Goal: Check status: Check status

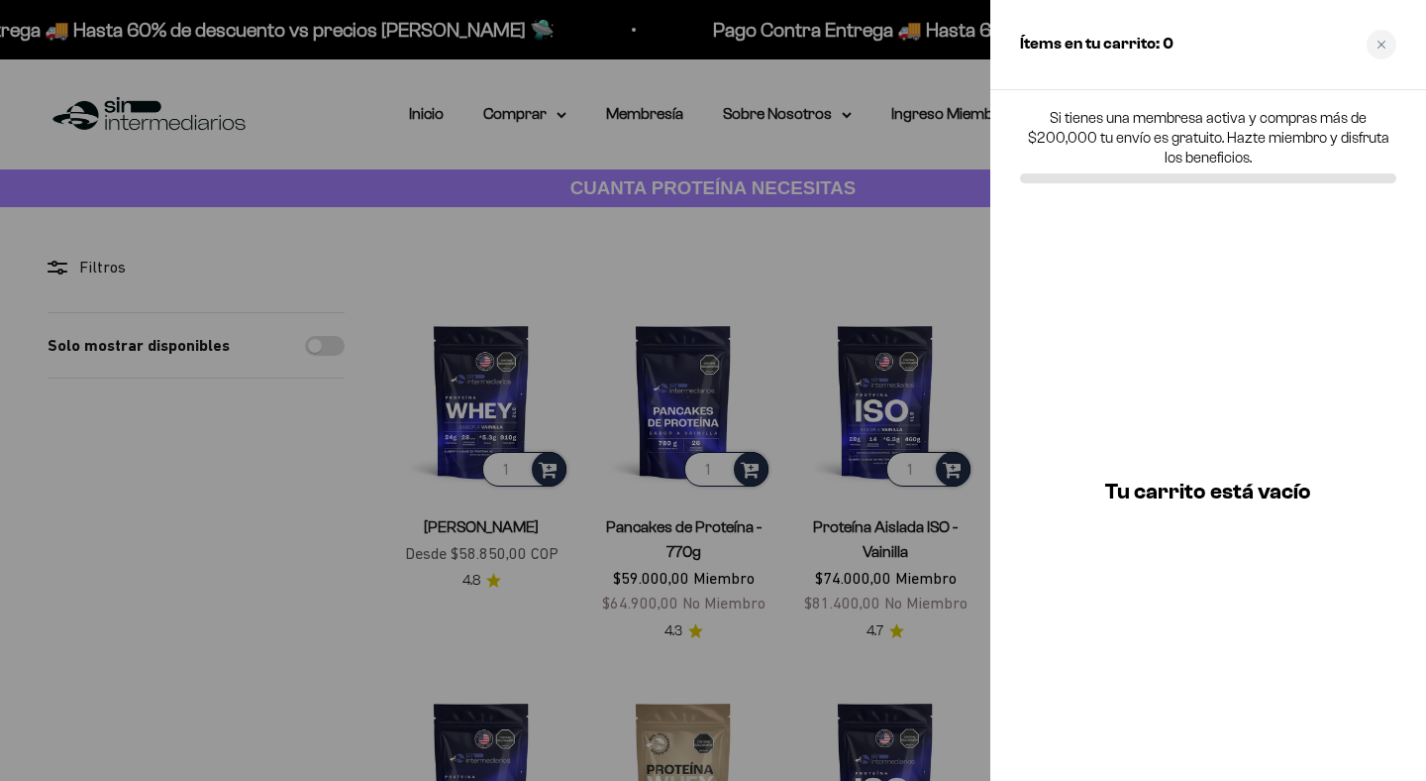
click at [1306, 115] on p "Si tienes una membresa activa y compras más de $200,000 tu envío es gratuito. H…" at bounding box center [1208, 137] width 376 height 59
click at [1386, 39] on div "Close cart" at bounding box center [1382, 45] width 30 height 30
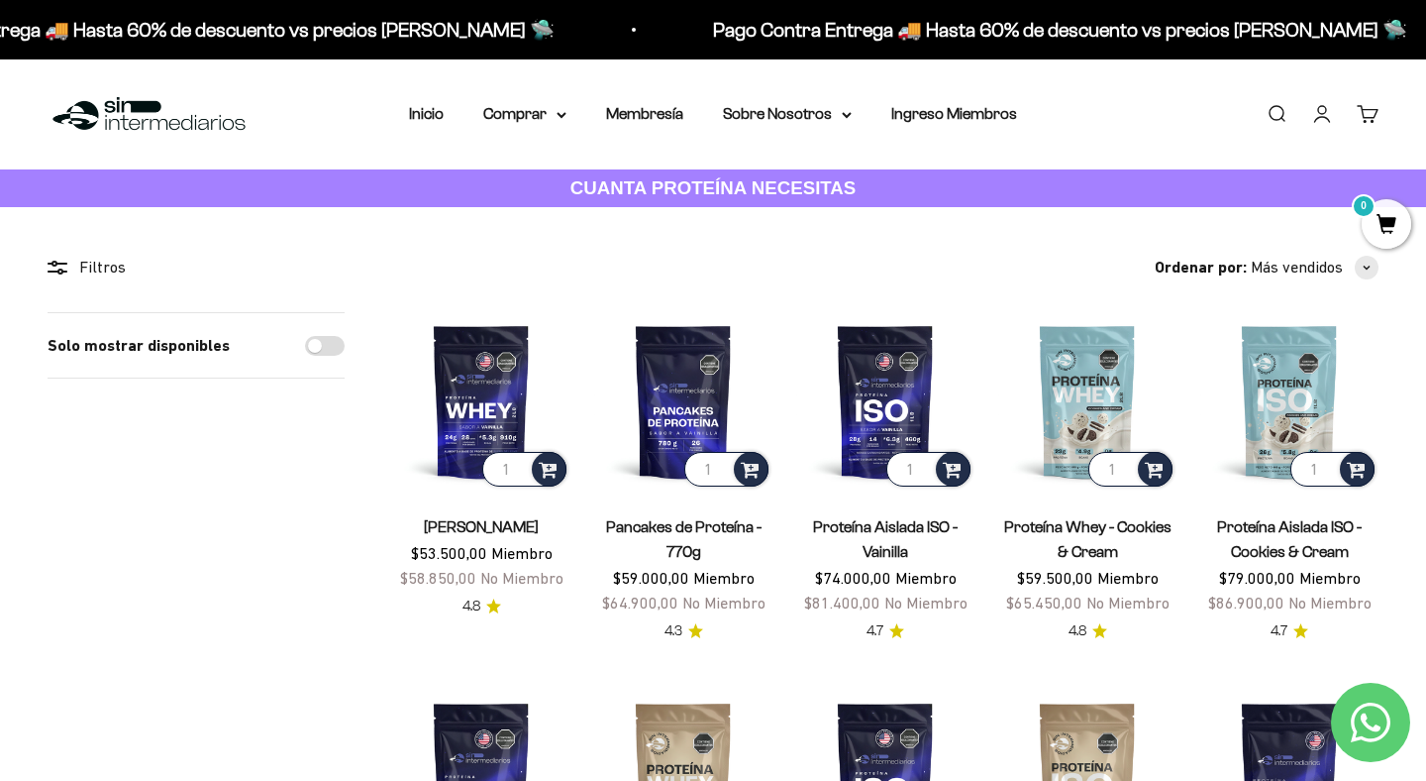
click at [1321, 120] on link "Iniciar sesión" at bounding box center [1323, 114] width 22 height 22
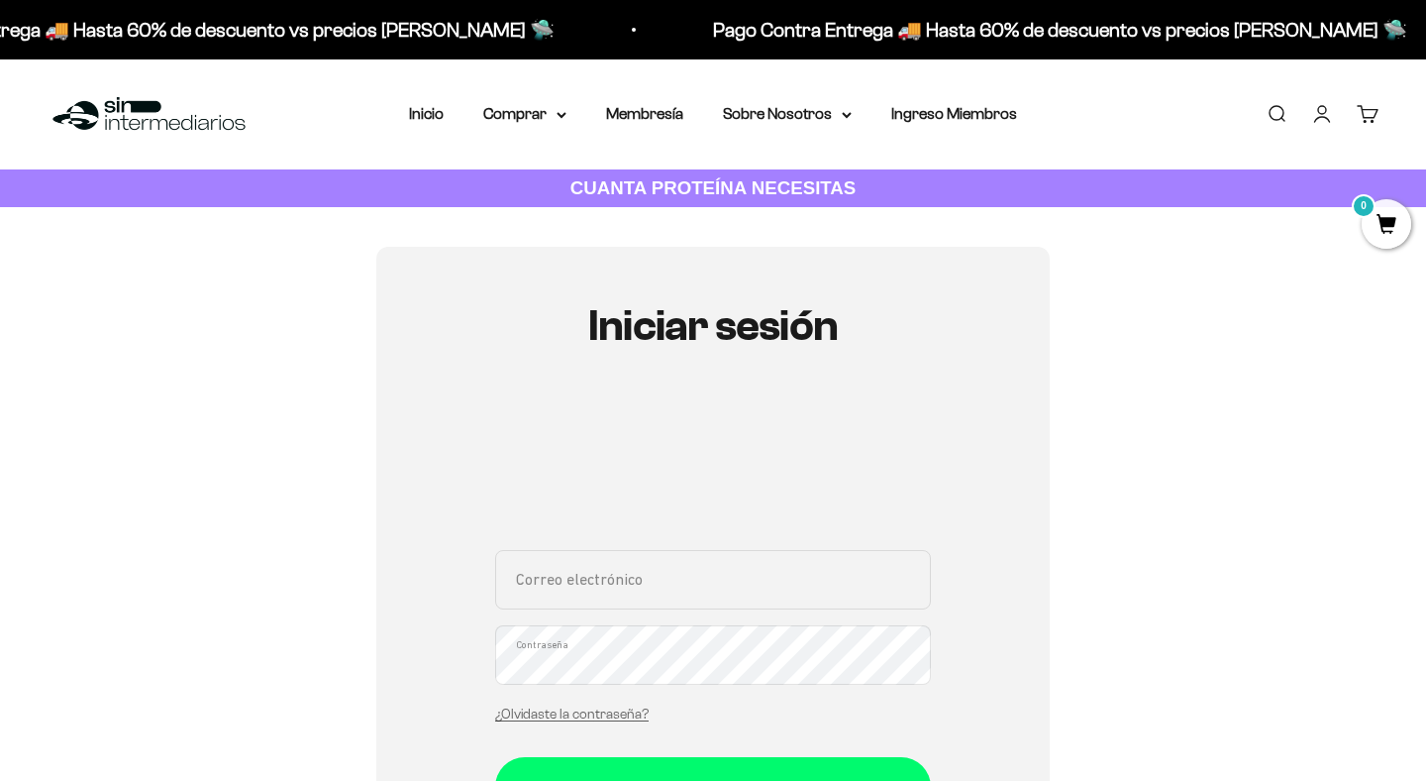
click at [657, 596] on input "Correo electrónico" at bounding box center [713, 579] width 436 height 59
click at [652, 604] on input "Correo electrónico" at bounding box center [713, 579] width 436 height 59
click at [250, 618] on div "Iniciar sesión Correo electrónico Contraseña ¿Olvidaste la contraseña? Iniciar …" at bounding box center [713, 629] width 1331 height 765
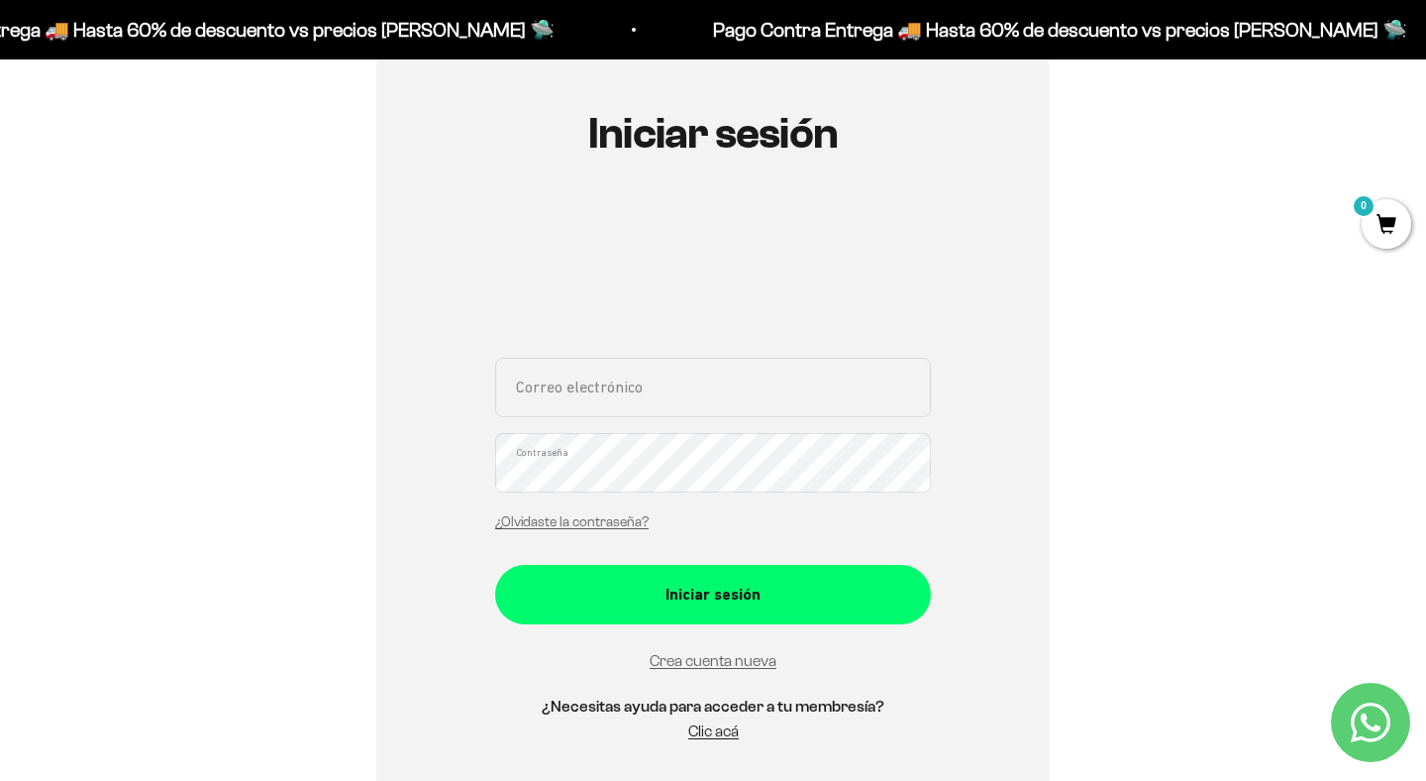
scroll to position [195, 0]
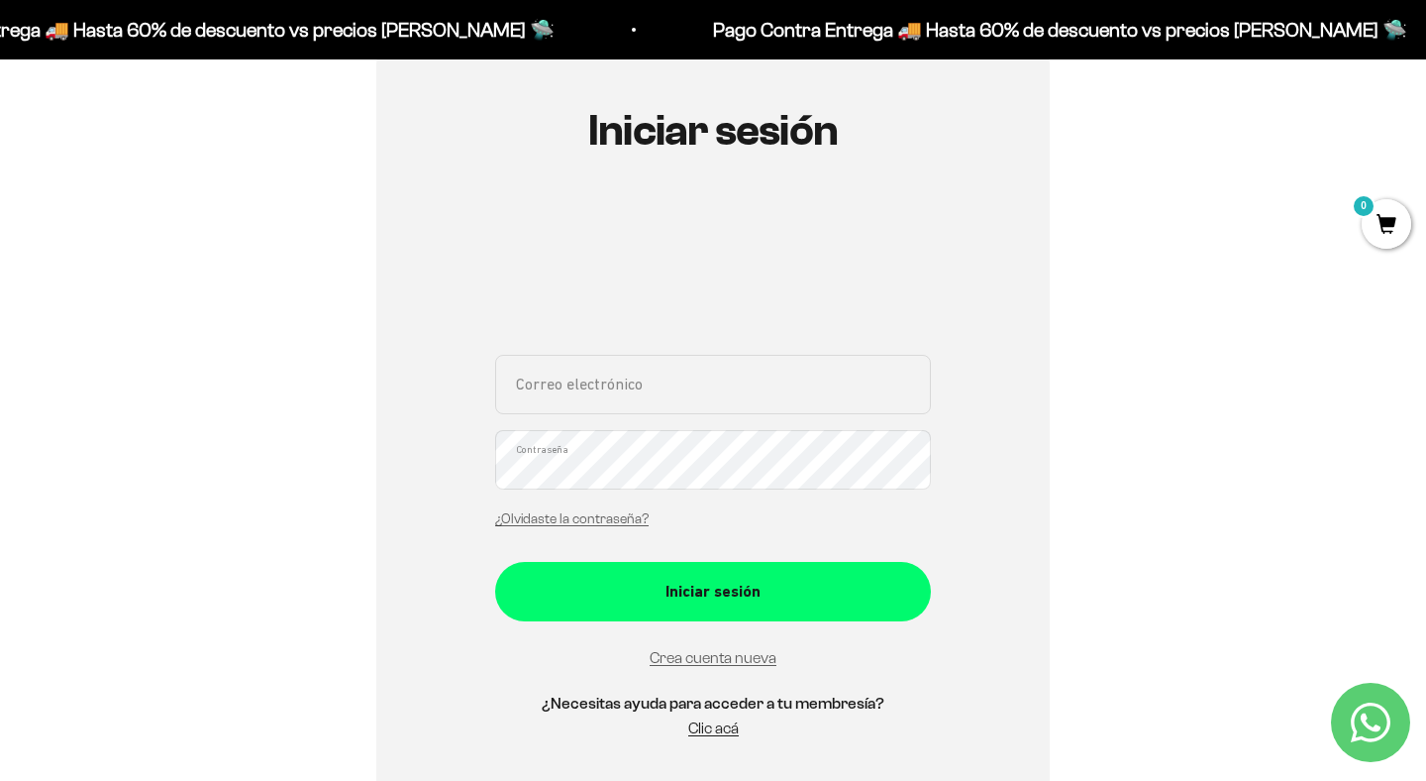
click at [621, 384] on input "Correo electrónico" at bounding box center [713, 384] width 436 height 59
type input "[EMAIL_ADDRESS][DOMAIN_NAME]"
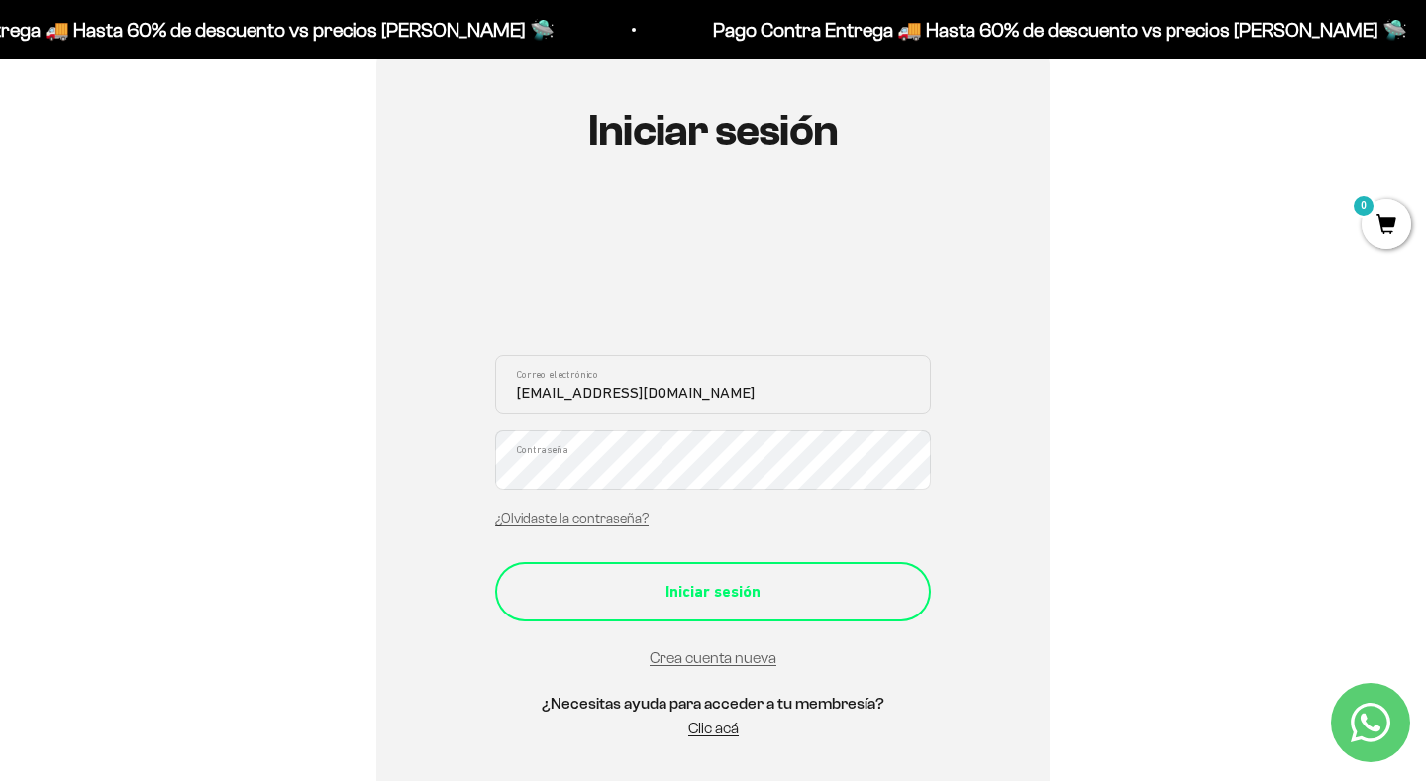
click at [719, 581] on div "Iniciar sesión" at bounding box center [713, 592] width 357 height 26
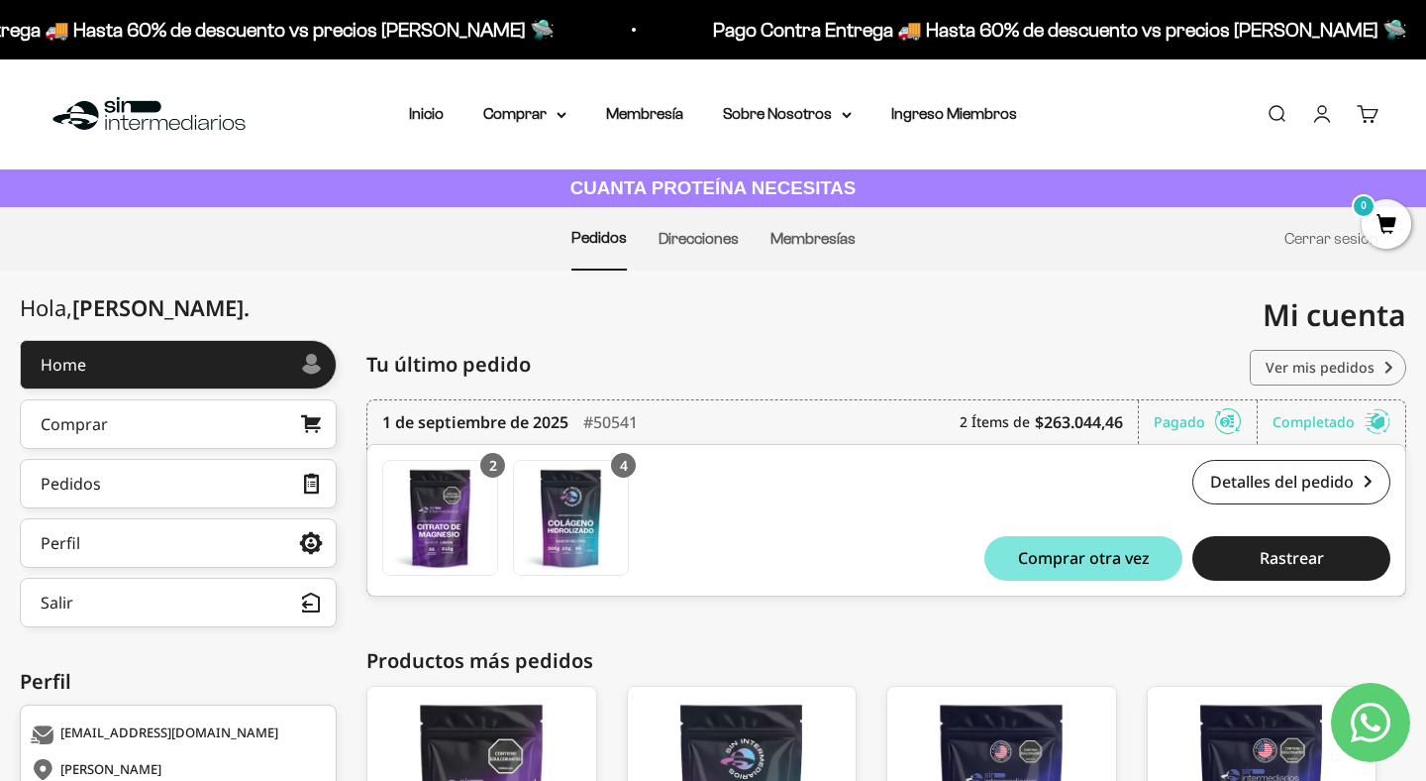
click at [1299, 368] on link "Ver mis pedidos" at bounding box center [1328, 368] width 157 height 36
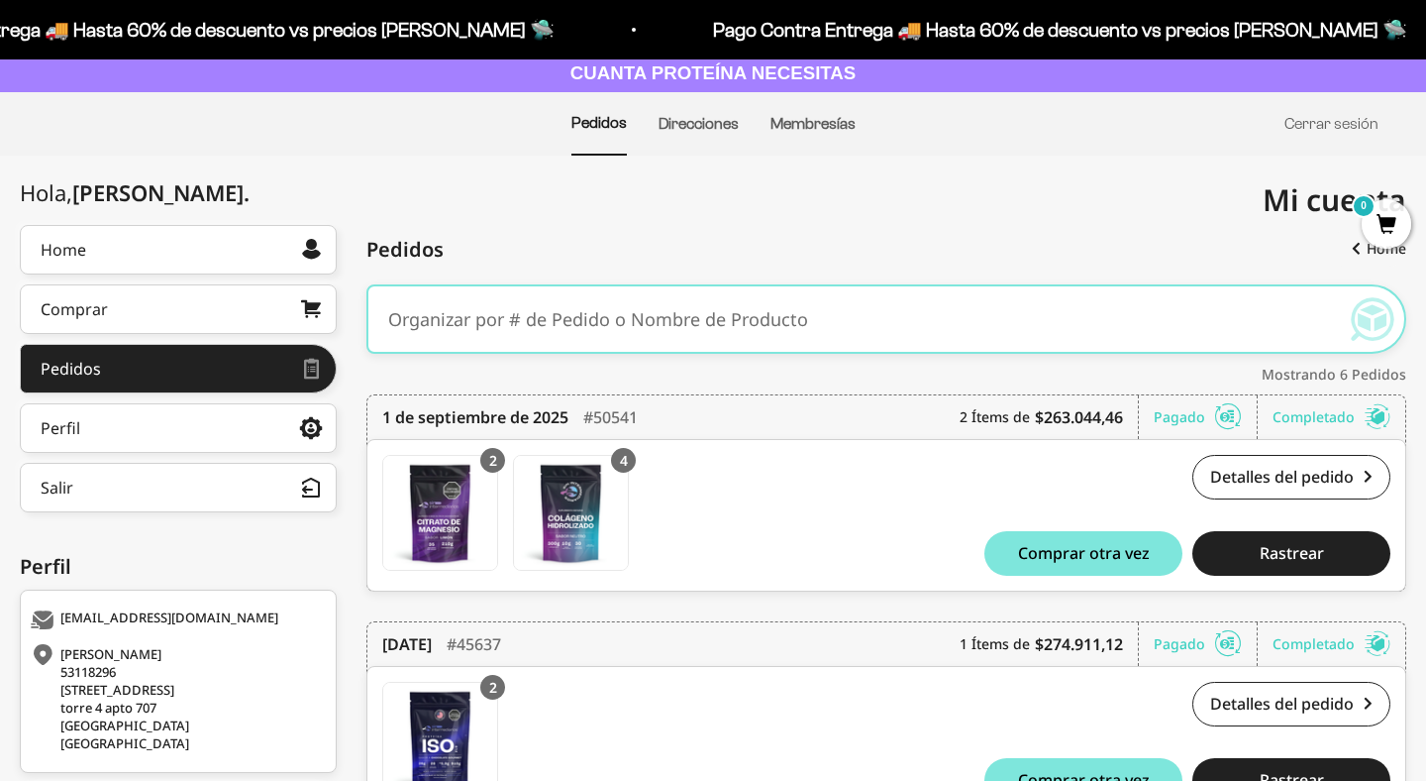
scroll to position [144, 0]
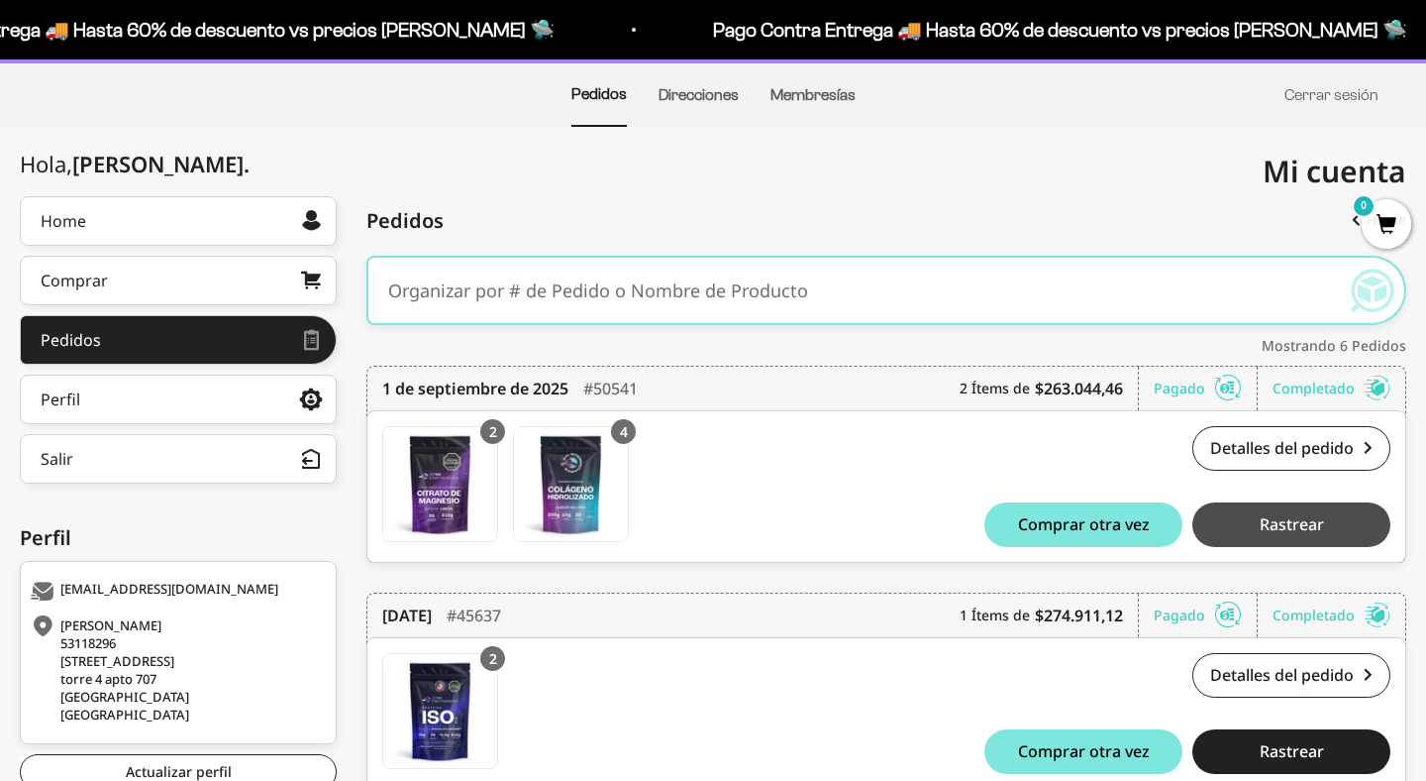
click at [1271, 526] on span "Rastrear" at bounding box center [1292, 524] width 64 height 16
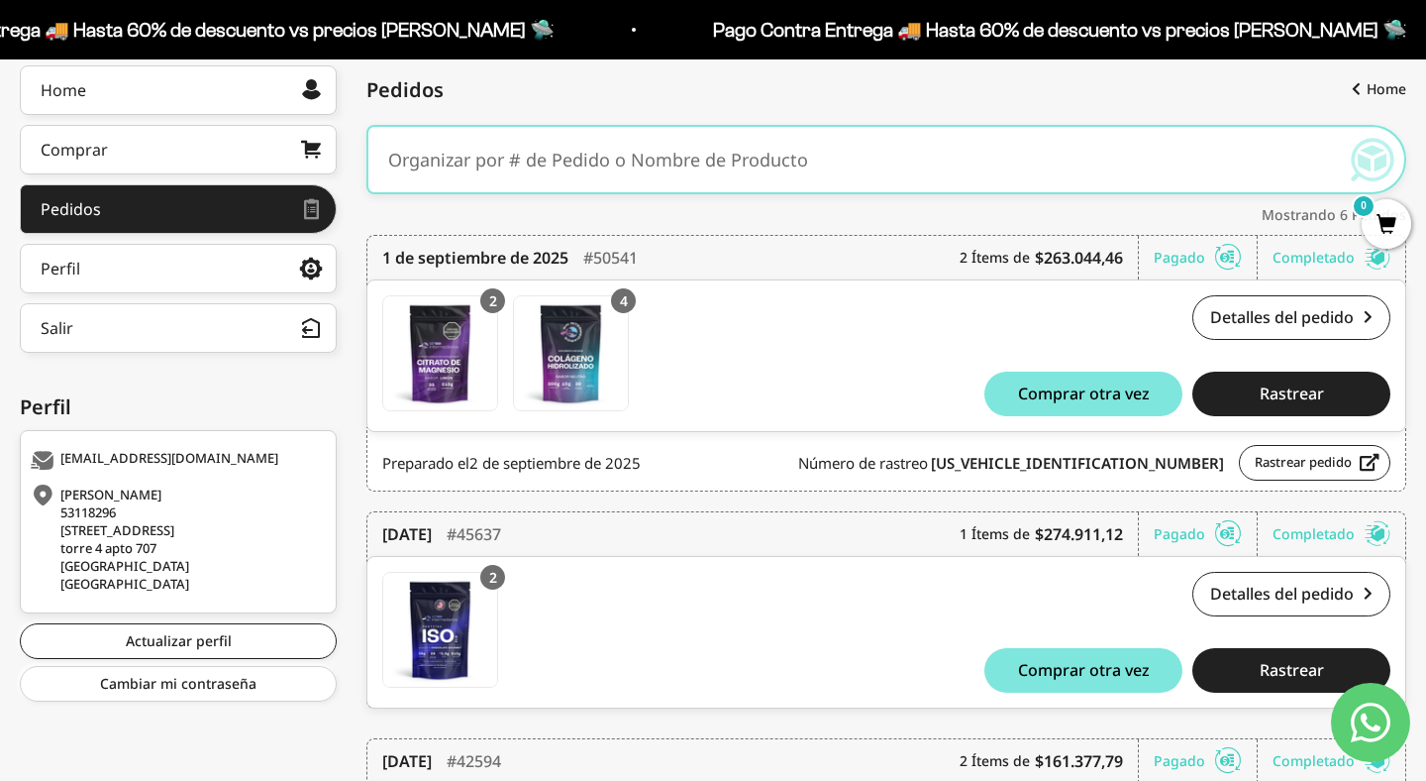
scroll to position [299, 0]
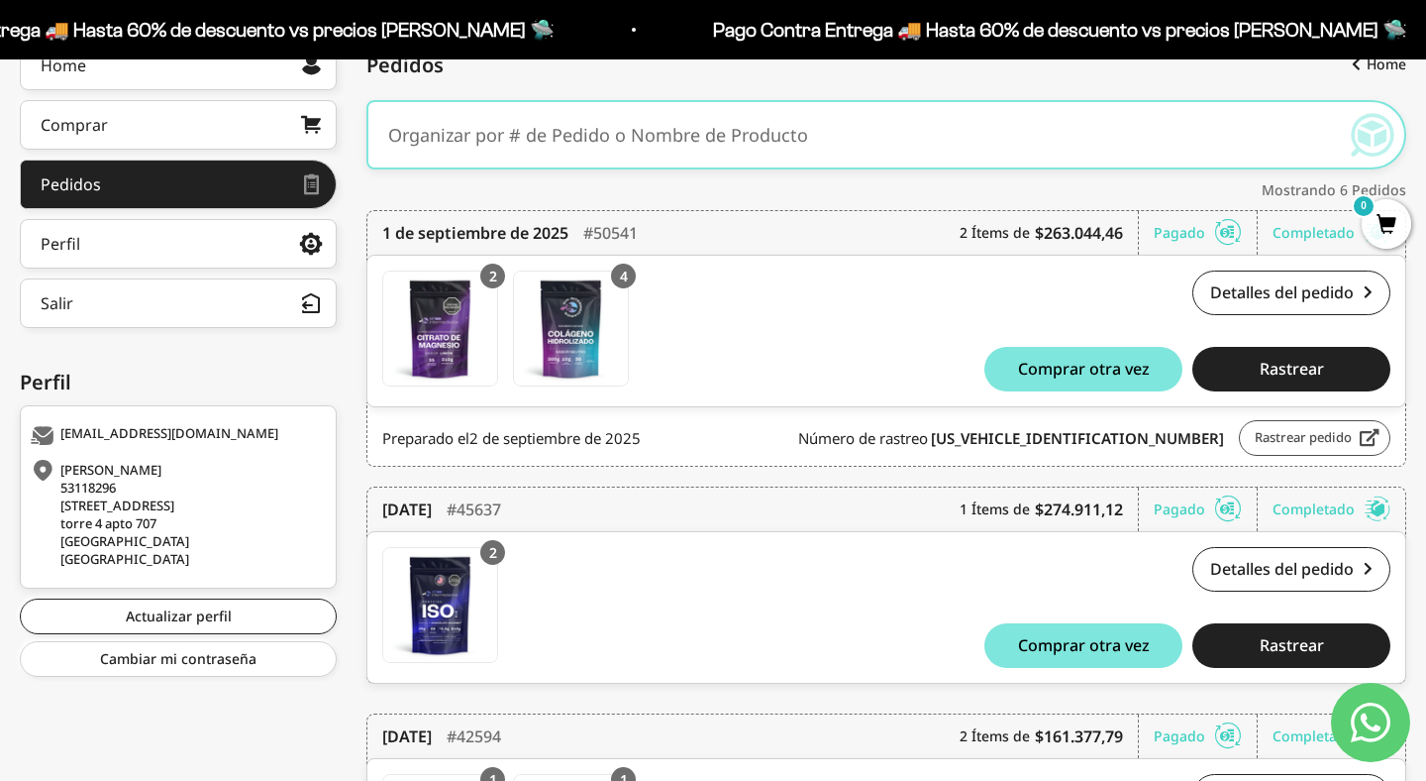
click at [1334, 445] on link "Rastrear pedido" at bounding box center [1315, 438] width 152 height 36
